Goal: Find specific page/section

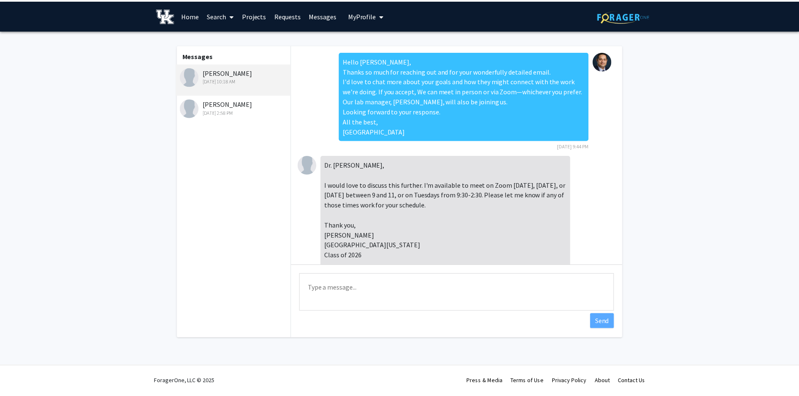
scroll to position [206, 0]
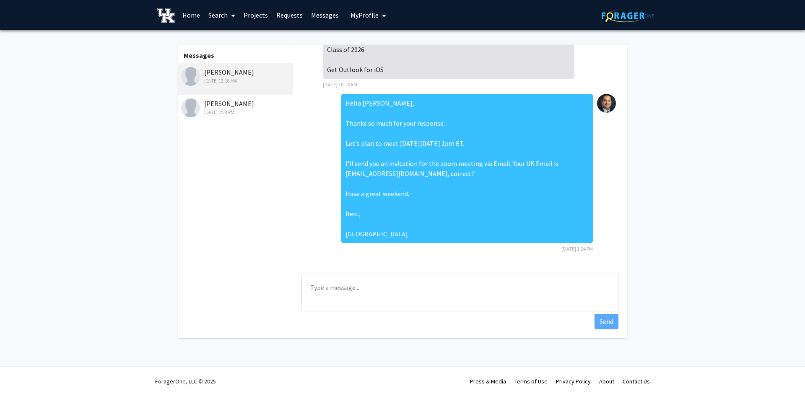
drag, startPoint x: 116, startPoint y: 46, endPoint x: 124, endPoint y: 42, distance: 9.2
click at [115, 46] on fg-messaging "Messages [PERSON_NAME] [DATE] 10:18 AM [PERSON_NAME] [DATE] 2:58 PM Hello [PERS…" at bounding box center [402, 193] width 805 height 327
click at [194, 18] on link "Home" at bounding box center [191, 14] width 26 height 29
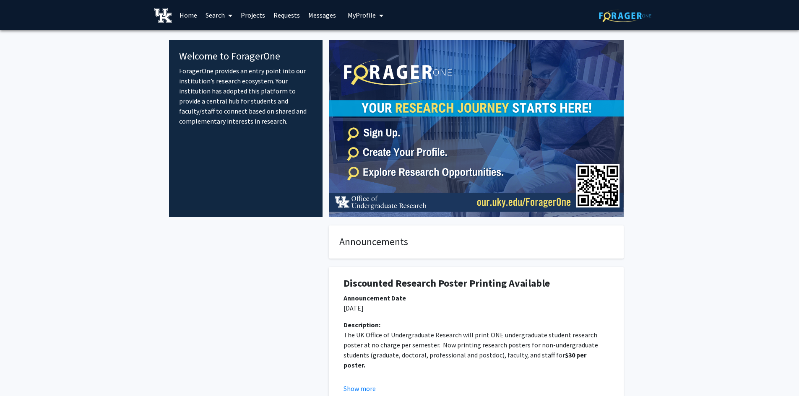
click at [193, 13] on link "Home" at bounding box center [188, 14] width 26 height 29
click at [632, 17] on img at bounding box center [625, 15] width 52 height 13
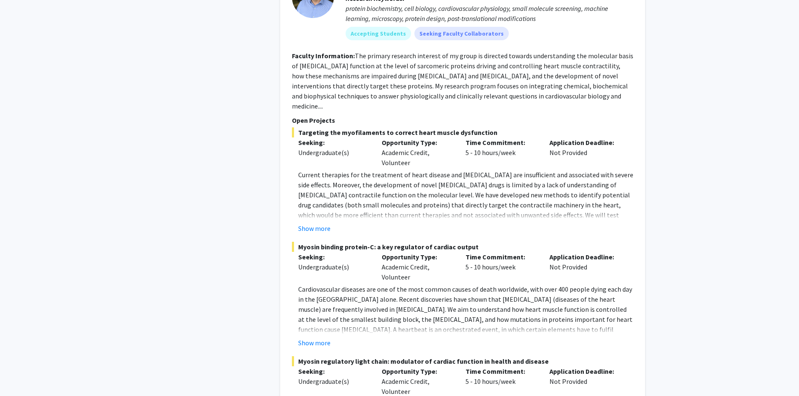
scroll to position [4345, 0]
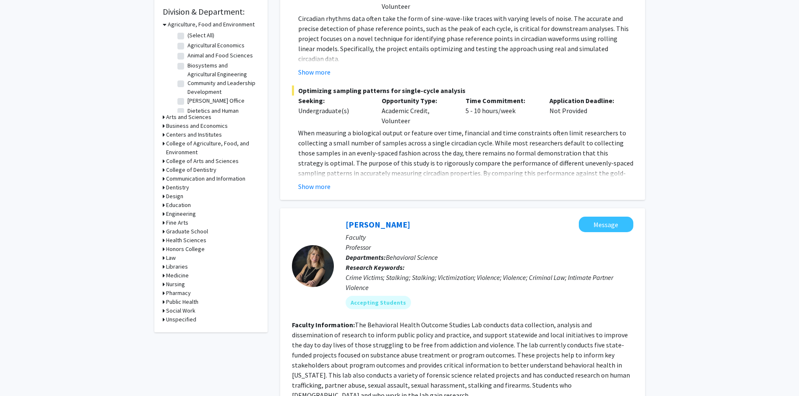
scroll to position [461, 0]
